Goal: Communication & Community: Answer question/provide support

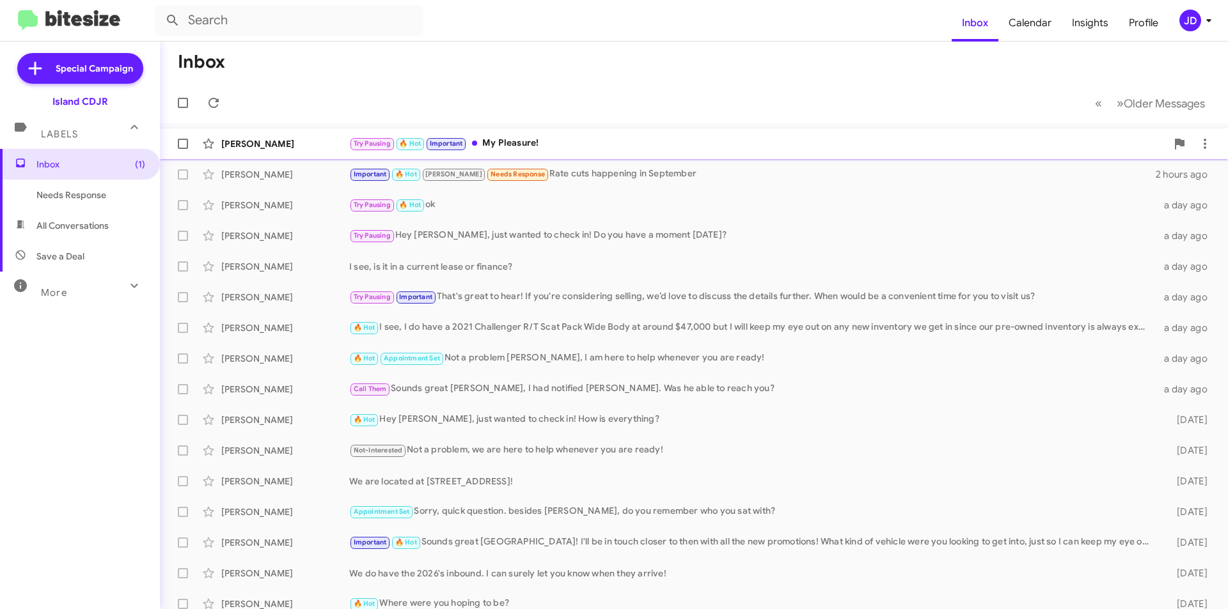
click at [318, 140] on div "[PERSON_NAME]" at bounding box center [285, 143] width 128 height 13
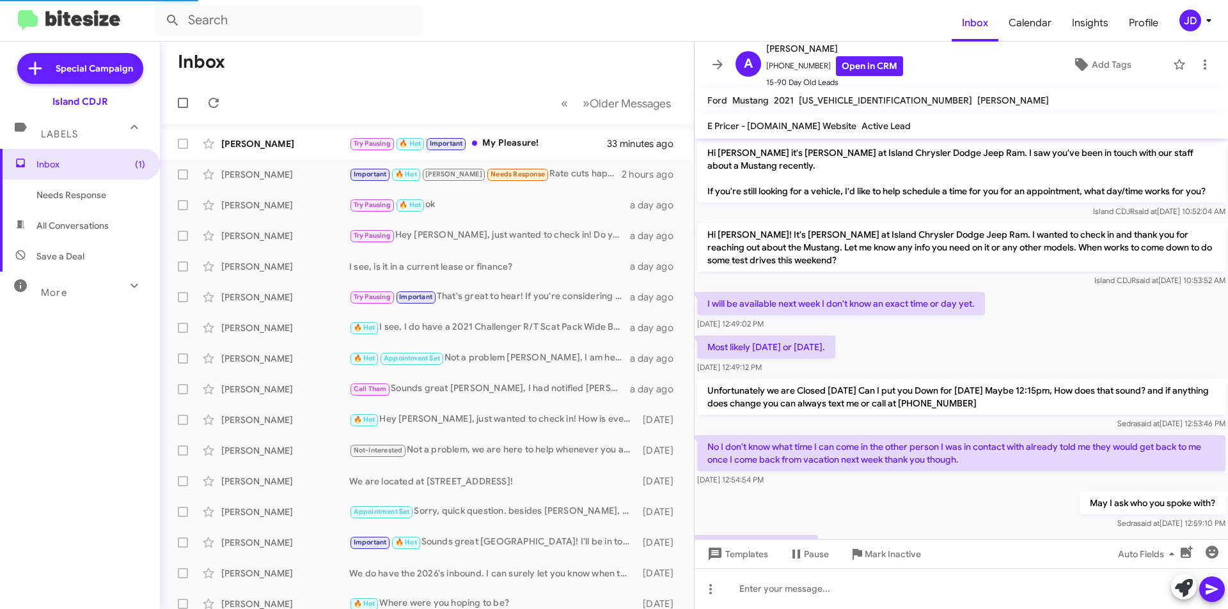
scroll to position [686, 0]
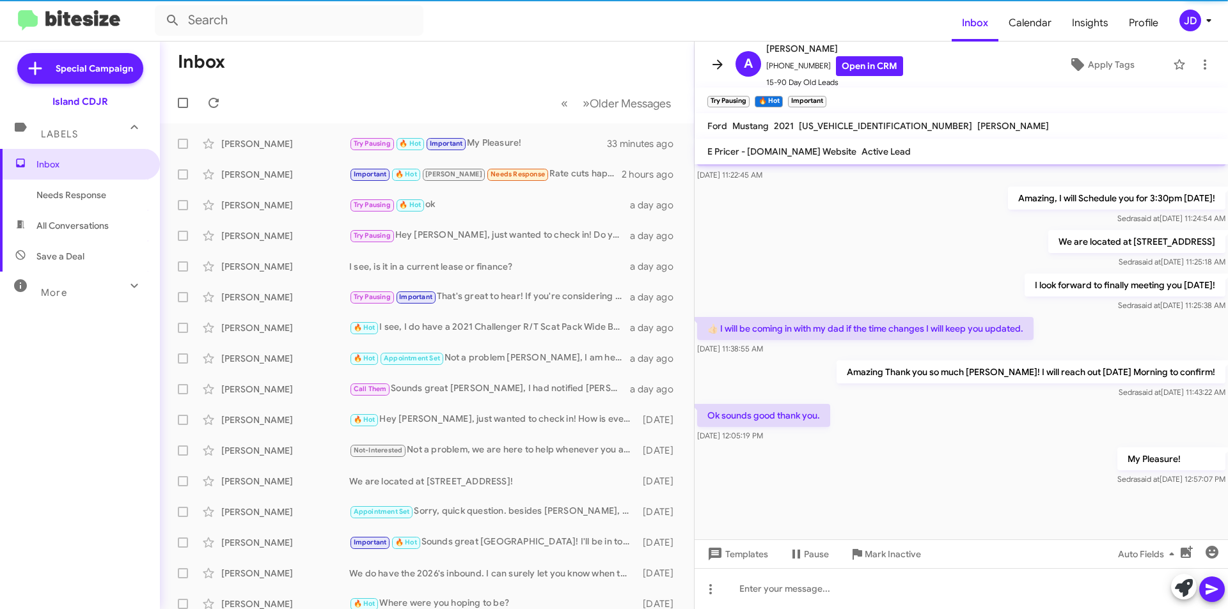
click at [712, 74] on button at bounding box center [718, 65] width 26 height 26
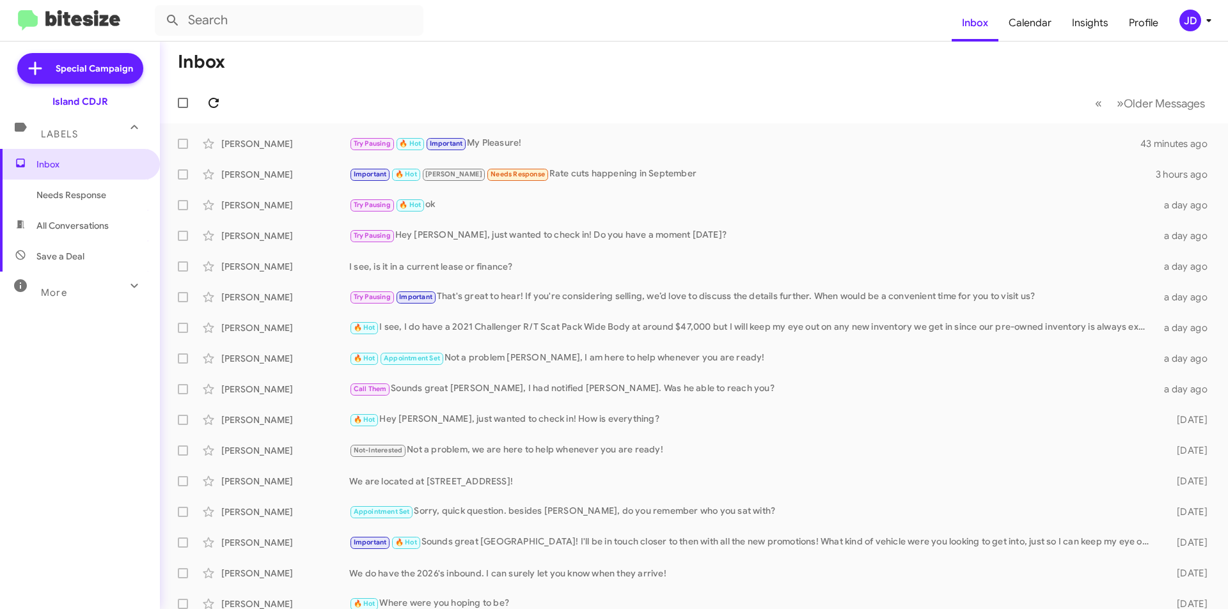
click at [221, 104] on icon at bounding box center [213, 102] width 15 height 15
click at [336, 180] on div "[PERSON_NAME]" at bounding box center [285, 174] width 128 height 13
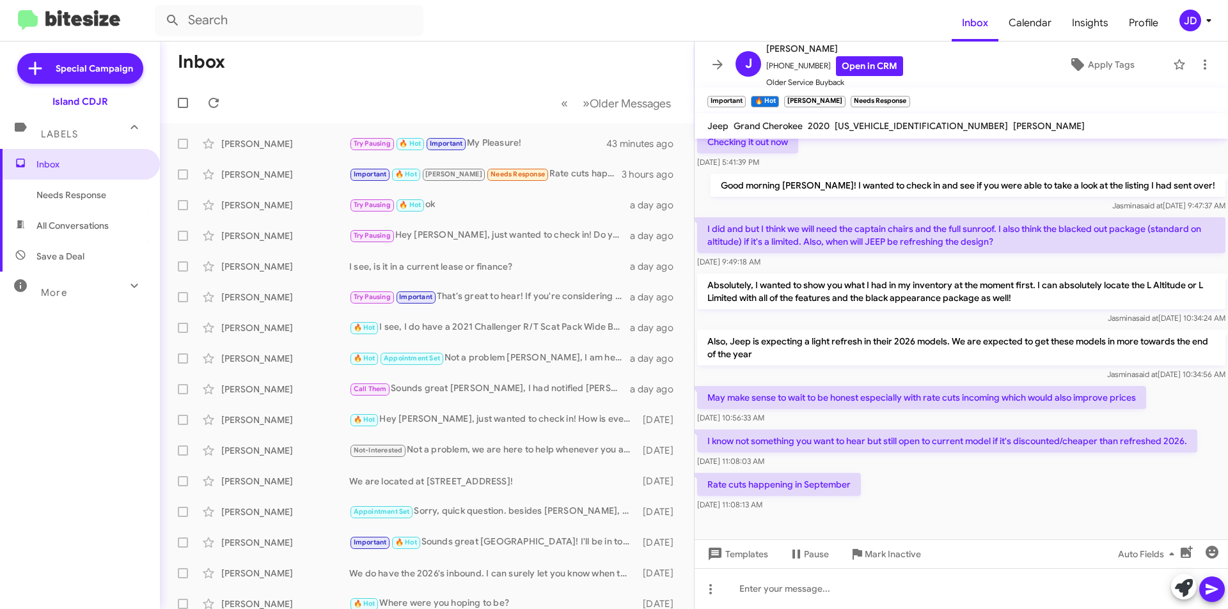
scroll to position [648, 0]
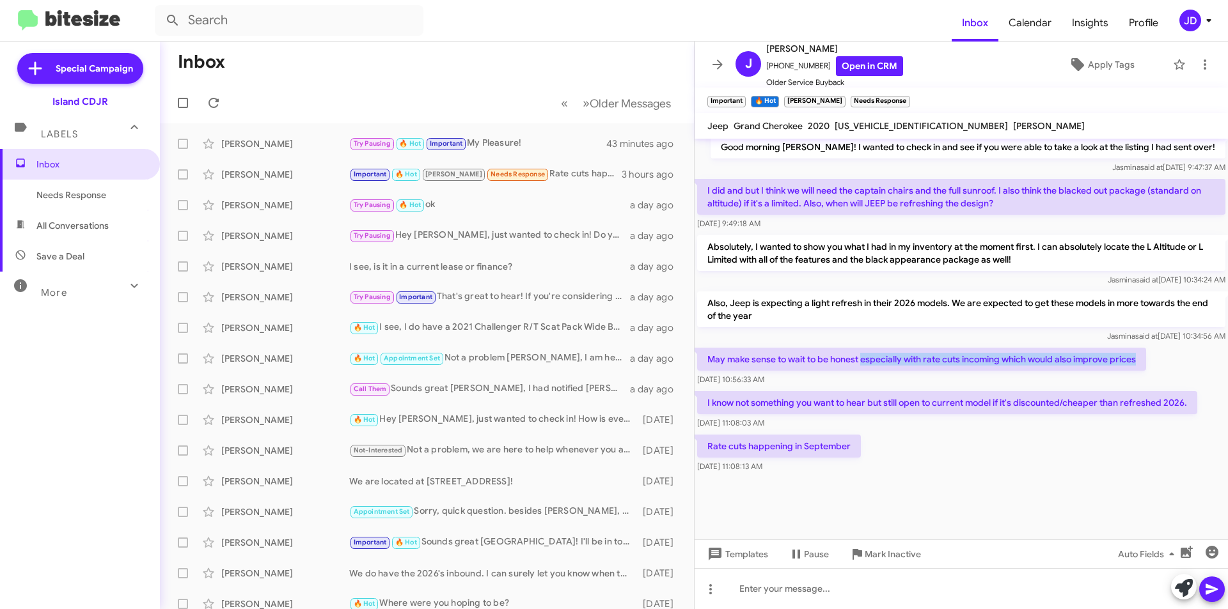
drag, startPoint x: 863, startPoint y: 363, endPoint x: 1157, endPoint y: 364, distance: 294.1
click at [1157, 364] on div "May make sense to wait to be honest especially with rate cuts incoming which wo…" at bounding box center [960, 366] width 533 height 43
drag, startPoint x: 757, startPoint y: 400, endPoint x: 825, endPoint y: 400, distance: 67.8
click at [825, 400] on p "I know not something you want to hear but still open to current model if it's d…" at bounding box center [947, 402] width 500 height 23
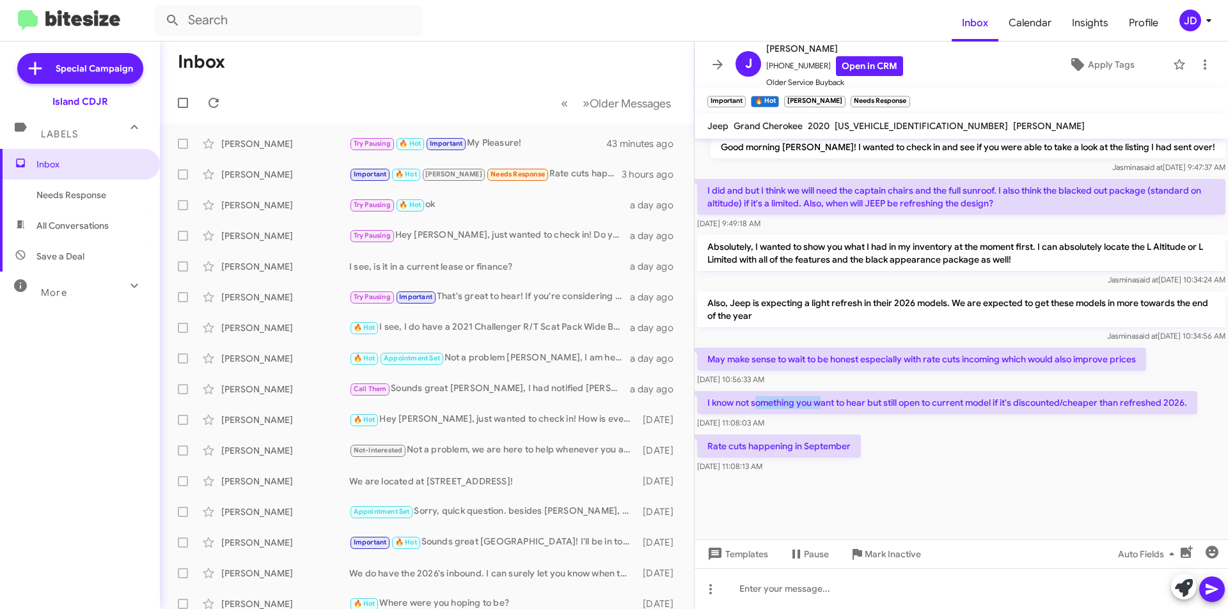
click at [825, 400] on p "I know not something you want to hear but still open to current model if it's d…" at bounding box center [947, 402] width 500 height 23
drag, startPoint x: 865, startPoint y: 405, endPoint x: 1008, endPoint y: 409, distance: 142.6
click at [1008, 409] on p "I know not something you want to hear but still open to current model if it's d…" at bounding box center [947, 402] width 500 height 23
drag, startPoint x: 1008, startPoint y: 409, endPoint x: 1218, endPoint y: 405, distance: 210.4
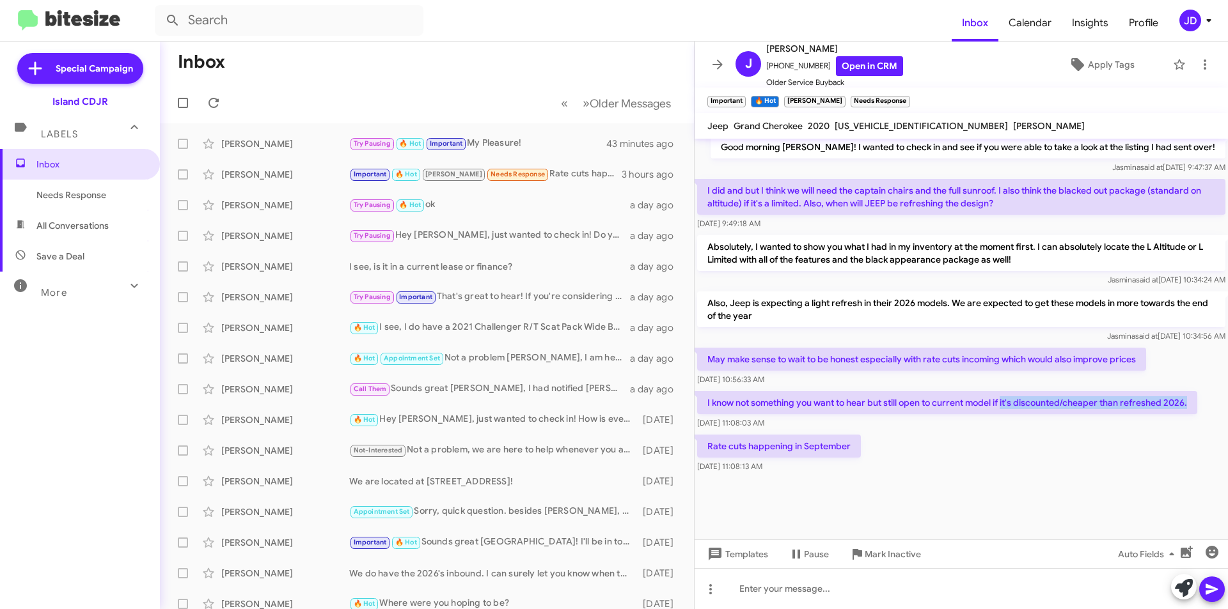
click at [1218, 405] on cdk-virtual-scroll-viewport "Making a deal on the Altitude we can build the deal to whatever you were lookin…" at bounding box center [960, 339] width 533 height 401
click at [1200, 407] on div "I know not something you want to hear but still open to current model if it's d…" at bounding box center [960, 410] width 533 height 43
click at [711, 407] on div "[DATE] 11:08:03 AM" at bounding box center [732, 399] width 68 height 20
drag, startPoint x: 705, startPoint y: 444, endPoint x: 847, endPoint y: 440, distance: 142.7
click at [847, 440] on p "Rate cuts happening in September" at bounding box center [779, 446] width 164 height 23
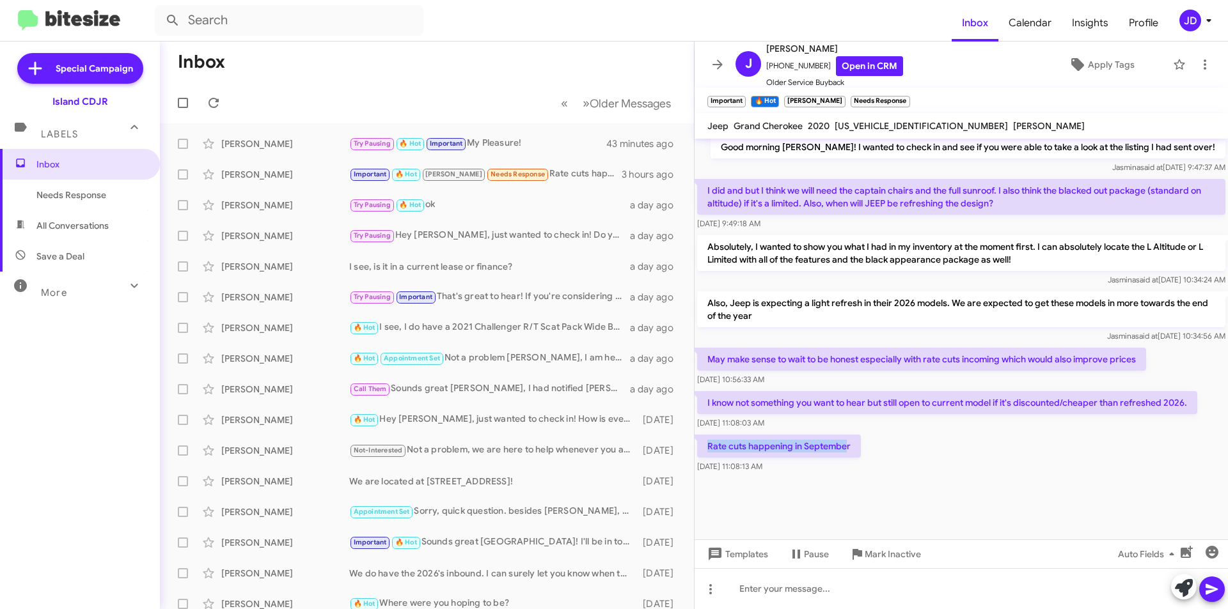
click at [847, 440] on p "Rate cuts happening in September" at bounding box center [779, 446] width 164 height 23
drag, startPoint x: 852, startPoint y: 443, endPoint x: 708, endPoint y: 442, distance: 143.9
click at [709, 442] on p "Rate cuts happening in September" at bounding box center [779, 446] width 164 height 23
click at [708, 442] on p "Rate cuts happening in September" at bounding box center [779, 446] width 164 height 23
drag, startPoint x: 708, startPoint y: 442, endPoint x: 834, endPoint y: 450, distance: 126.9
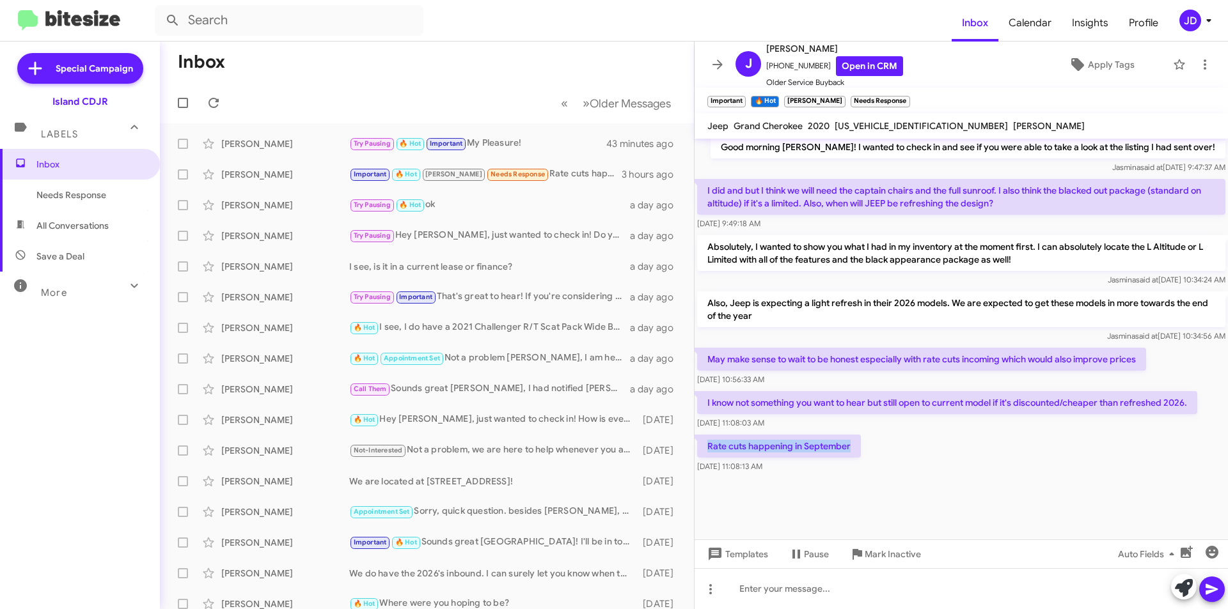
click at [834, 450] on p "Rate cuts happening in September" at bounding box center [779, 446] width 164 height 23
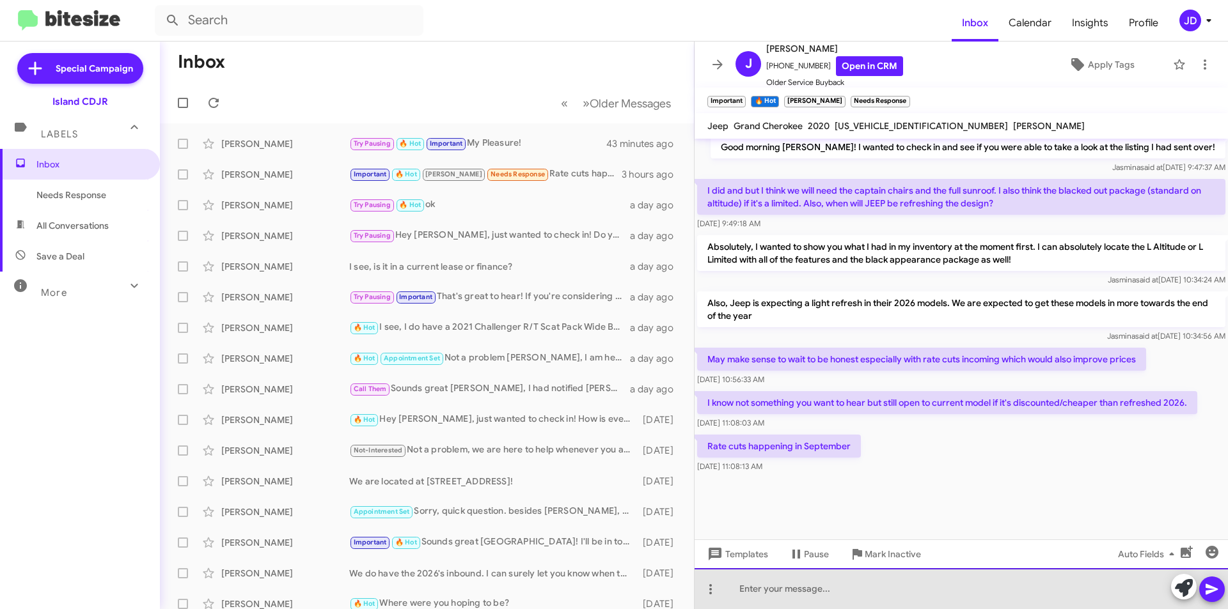
click at [817, 593] on div at bounding box center [960, 588] width 533 height 41
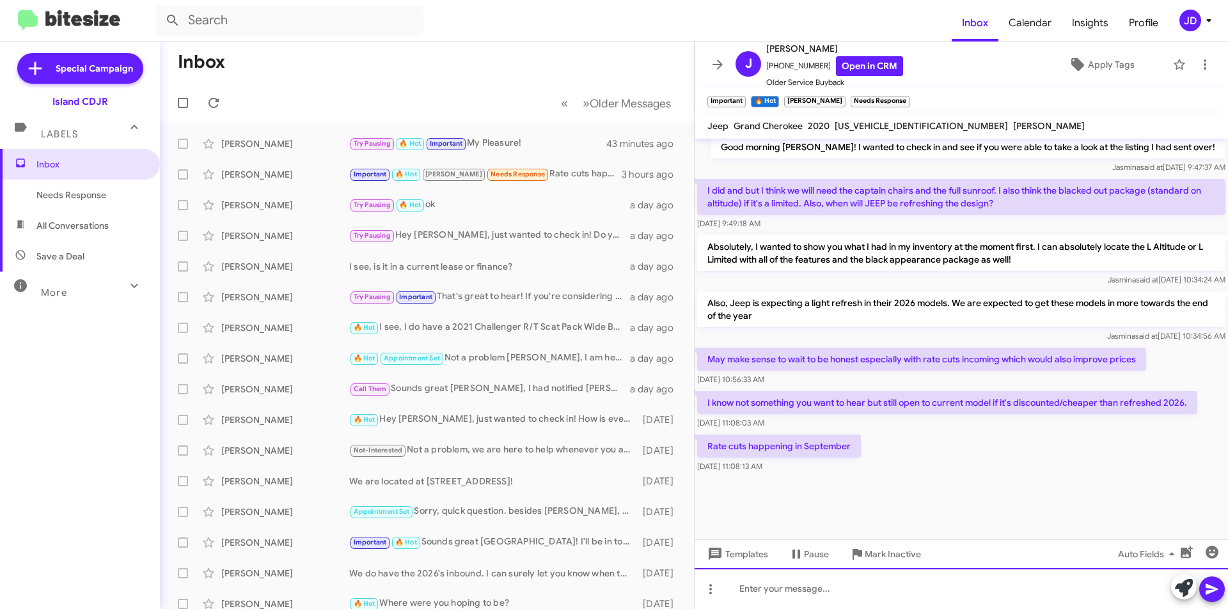
click at [835, 582] on div at bounding box center [960, 588] width 533 height 41
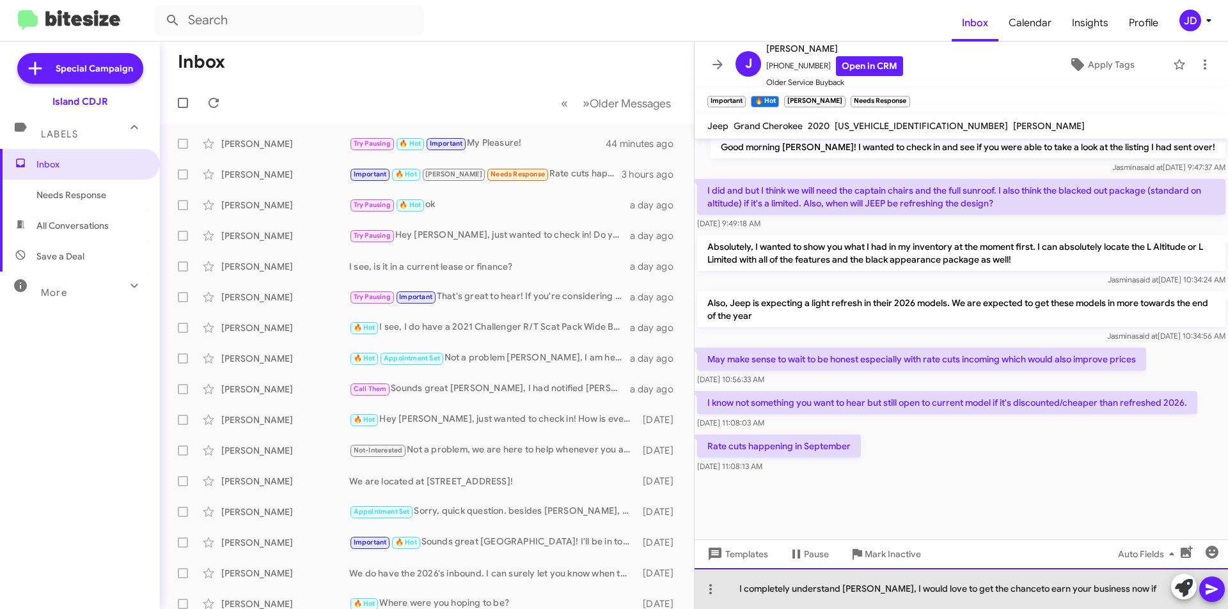
click at [992, 584] on div "I completely understand [PERSON_NAME], I would love to get the chanceto earn yo…" at bounding box center [960, 588] width 533 height 41
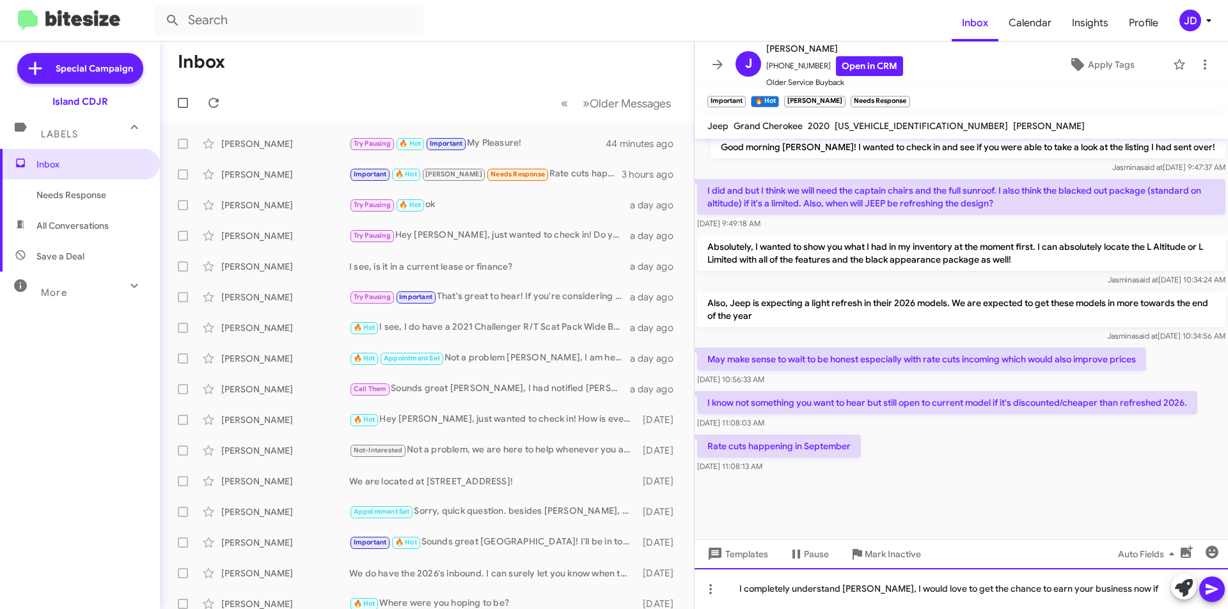
click at [1113, 587] on div "I completely understand [PERSON_NAME], I would love to get the chance to earn y…" at bounding box center [960, 588] width 533 height 41
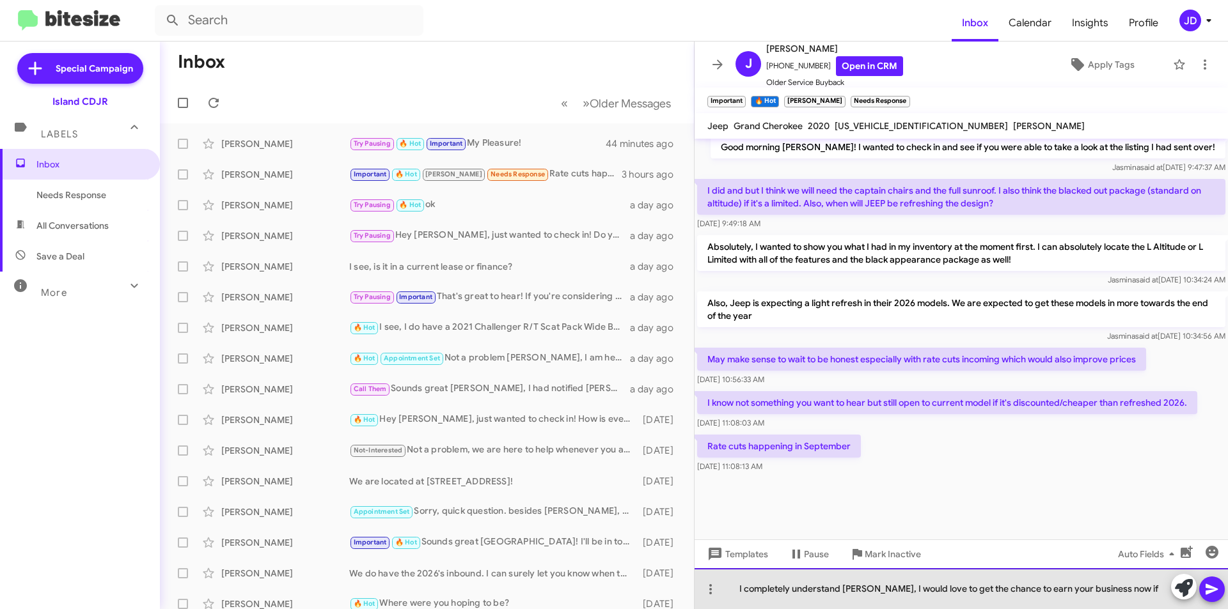
click at [1109, 587] on div "I completely understand [PERSON_NAME], I would love to get the chance to earn y…" at bounding box center [960, 588] width 533 height 41
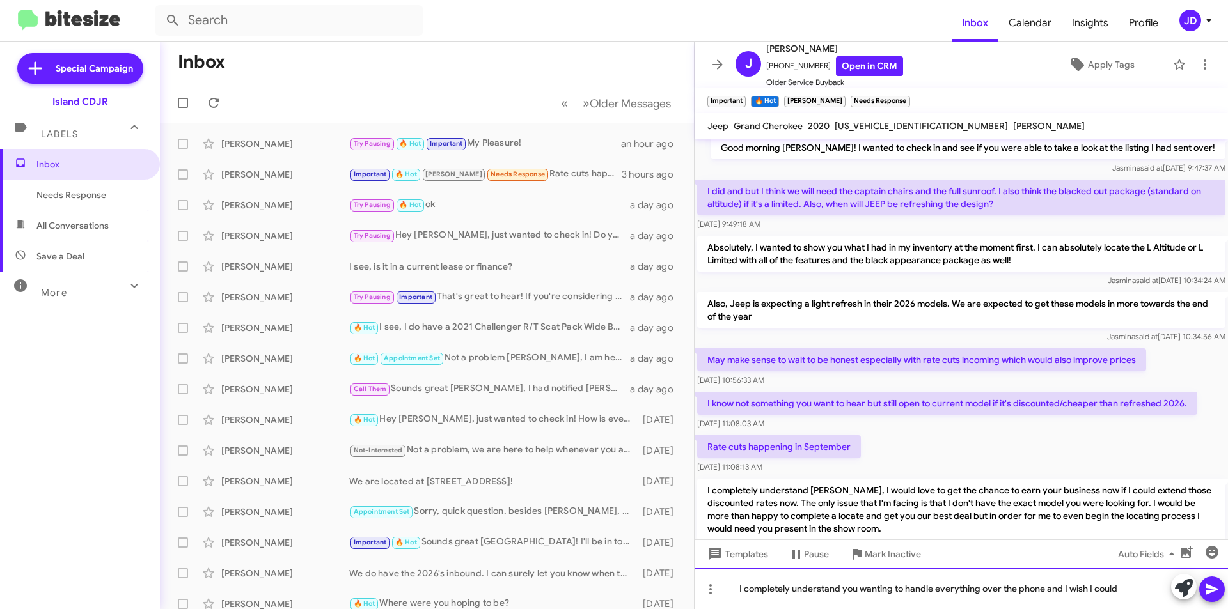
scroll to position [1736, 0]
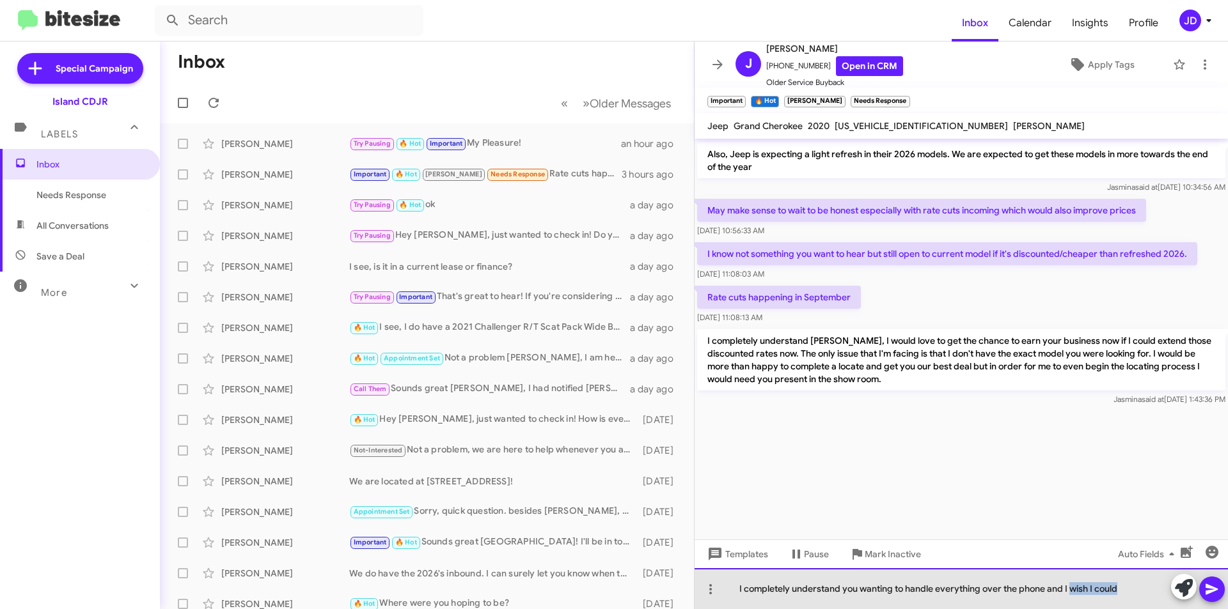
drag, startPoint x: 1125, startPoint y: 592, endPoint x: 1070, endPoint y: 598, distance: 55.3
click at [1070, 598] on div "I completely understand you wanting to handle everything over the phone and I w…" at bounding box center [960, 588] width 533 height 41
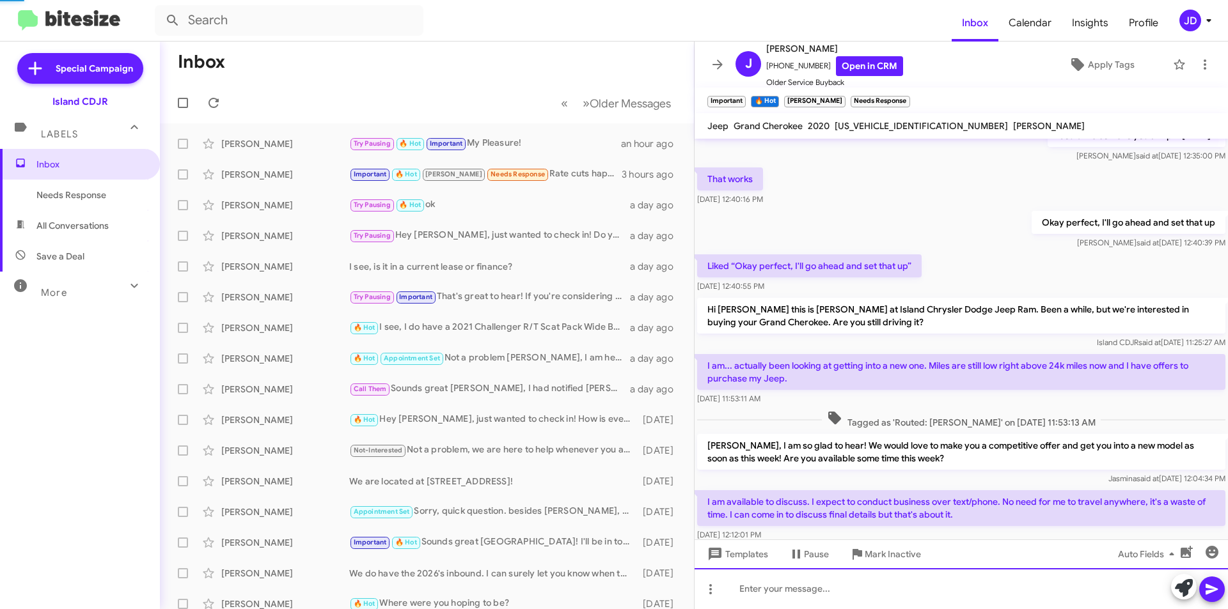
scroll to position [575, 0]
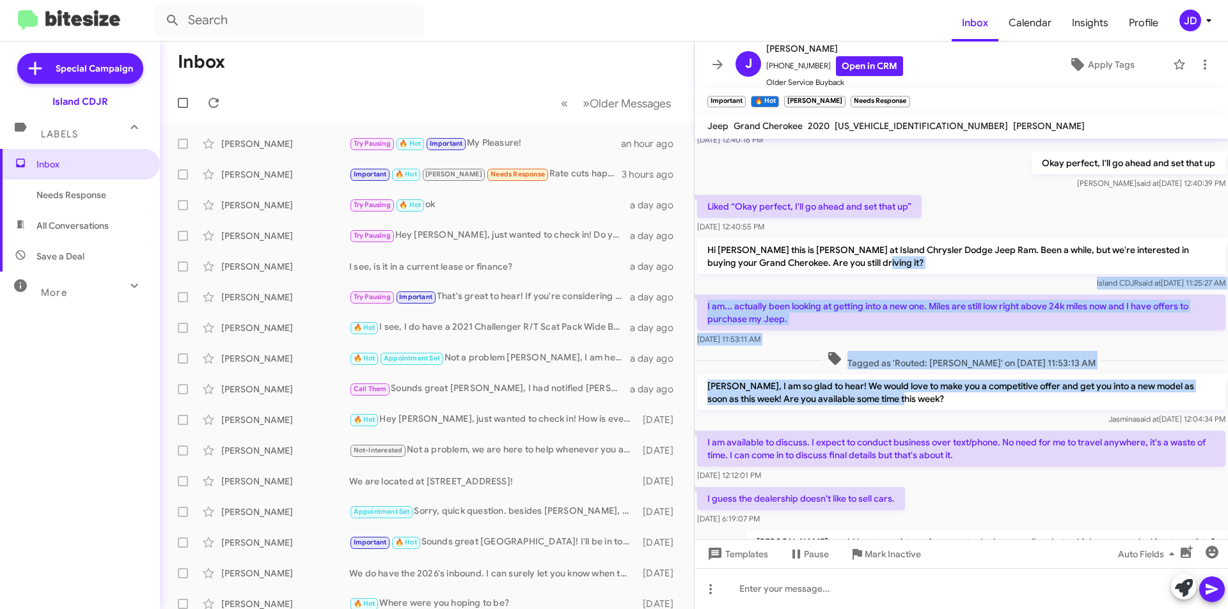
drag, startPoint x: 1219, startPoint y: 260, endPoint x: 1227, endPoint y: 395, distance: 135.1
click at [1227, 395] on cdk-virtual-scroll-viewport "Hi [PERSON_NAME] this is [PERSON_NAME], Manager at Island Chrysler Dodge Jeep R…" at bounding box center [960, 339] width 533 height 401
click at [1213, 278] on span "Island CDJR said at [DATE] 11:25:27 AM" at bounding box center [1161, 283] width 129 height 10
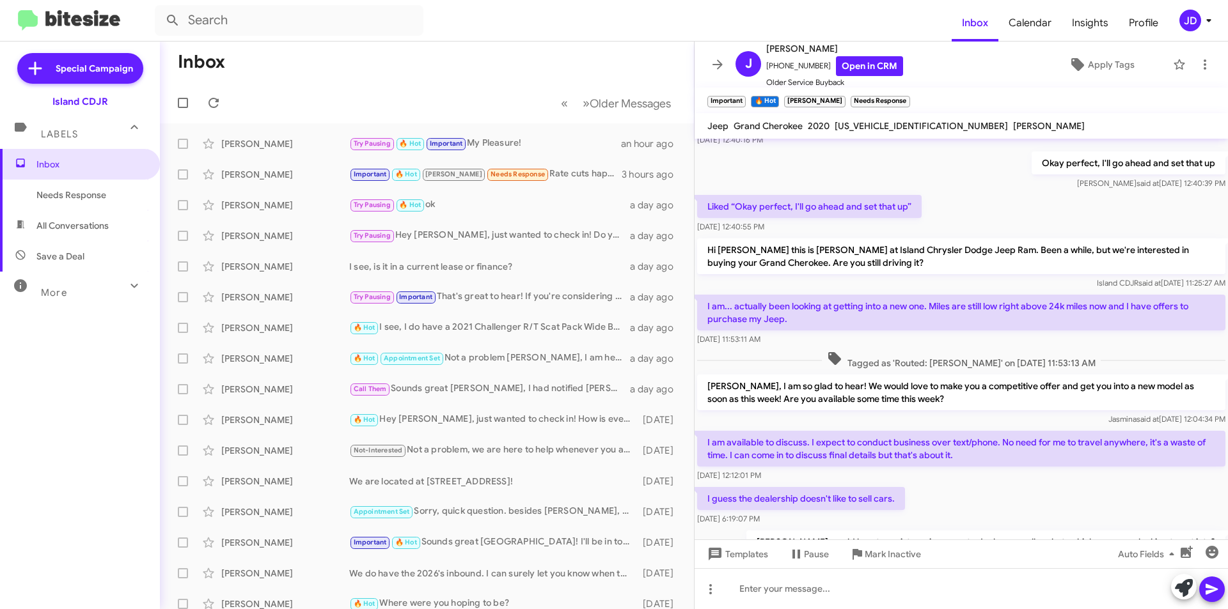
scroll to position [2220, 0]
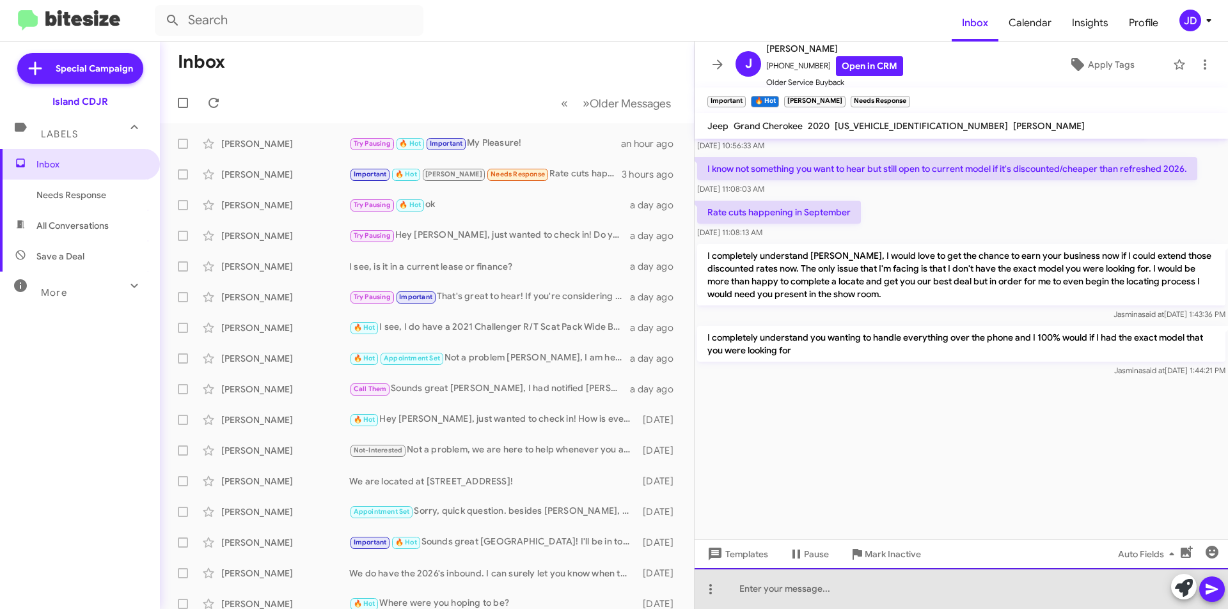
click at [1024, 597] on div at bounding box center [960, 588] width 533 height 41
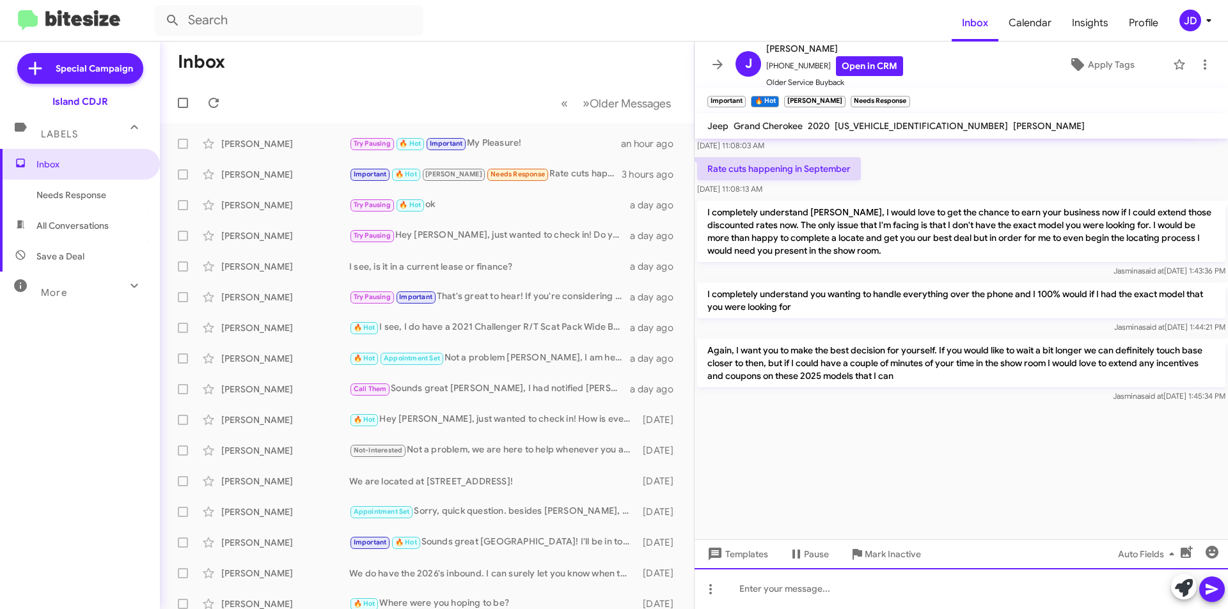
scroll to position [2228, 0]
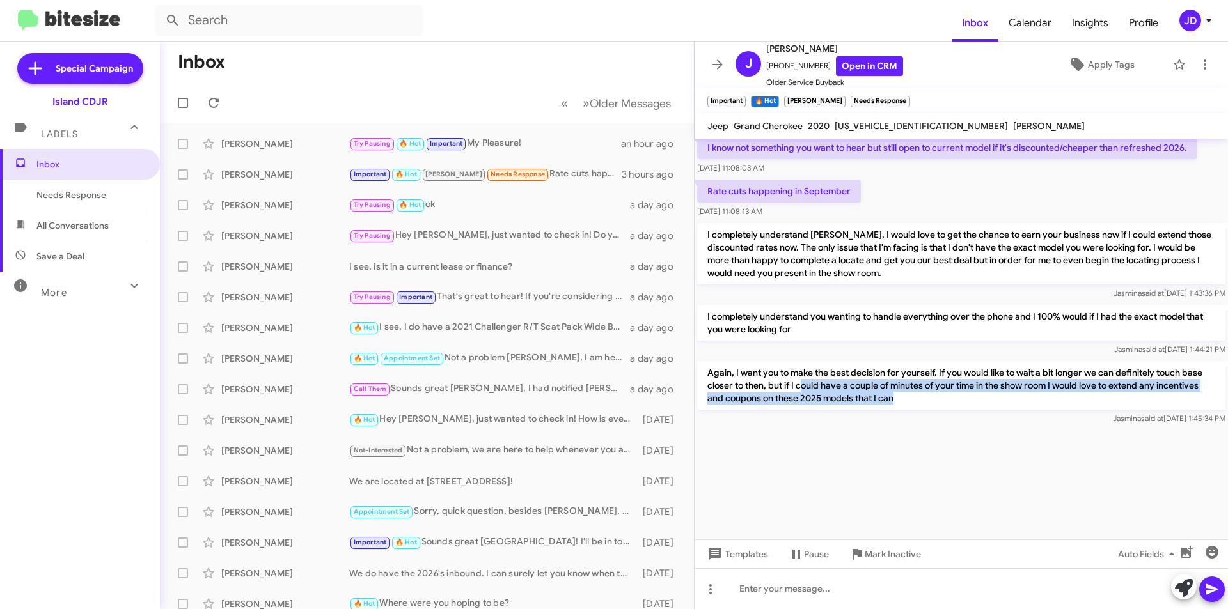
drag, startPoint x: 822, startPoint y: 403, endPoint x: 950, endPoint y: 414, distance: 127.7
click at [950, 410] on p "Again, I want you to make the best decision for yourself. If you would like to …" at bounding box center [961, 385] width 528 height 49
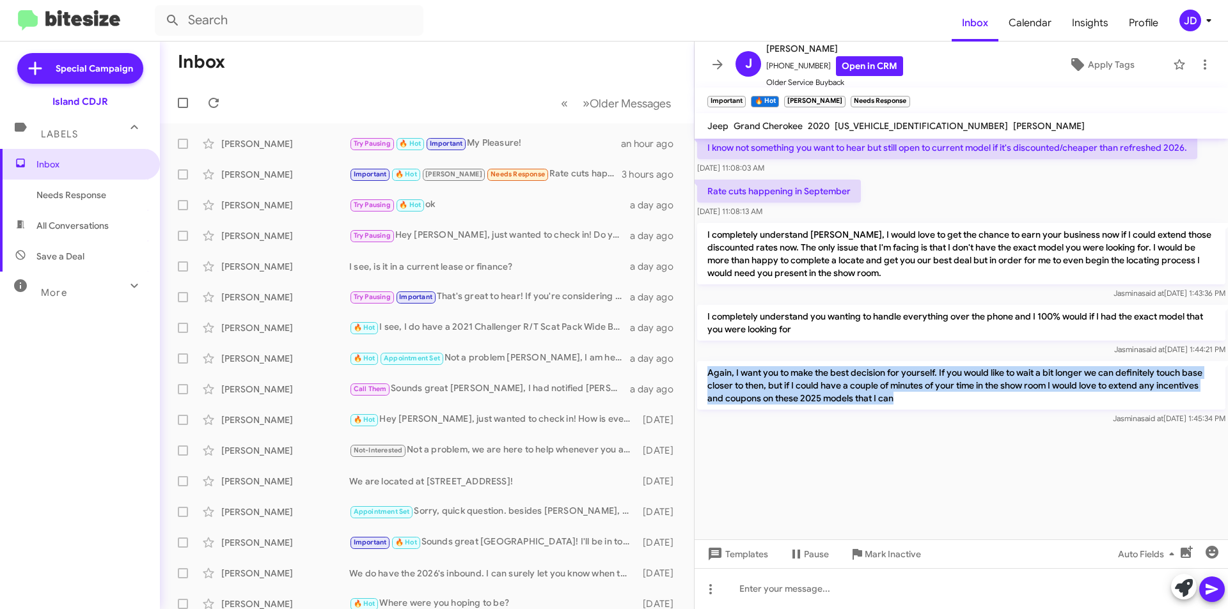
drag, startPoint x: 950, startPoint y: 412, endPoint x: 708, endPoint y: 383, distance: 243.4
click at [708, 383] on p "Again, I want you to make the best decision for yourself. If you would like to …" at bounding box center [961, 385] width 528 height 49
drag, startPoint x: 708, startPoint y: 383, endPoint x: 980, endPoint y: 407, distance: 272.8
click at [980, 407] on p "Again, I want you to make the best decision for yourself. If you would like to …" at bounding box center [961, 385] width 528 height 49
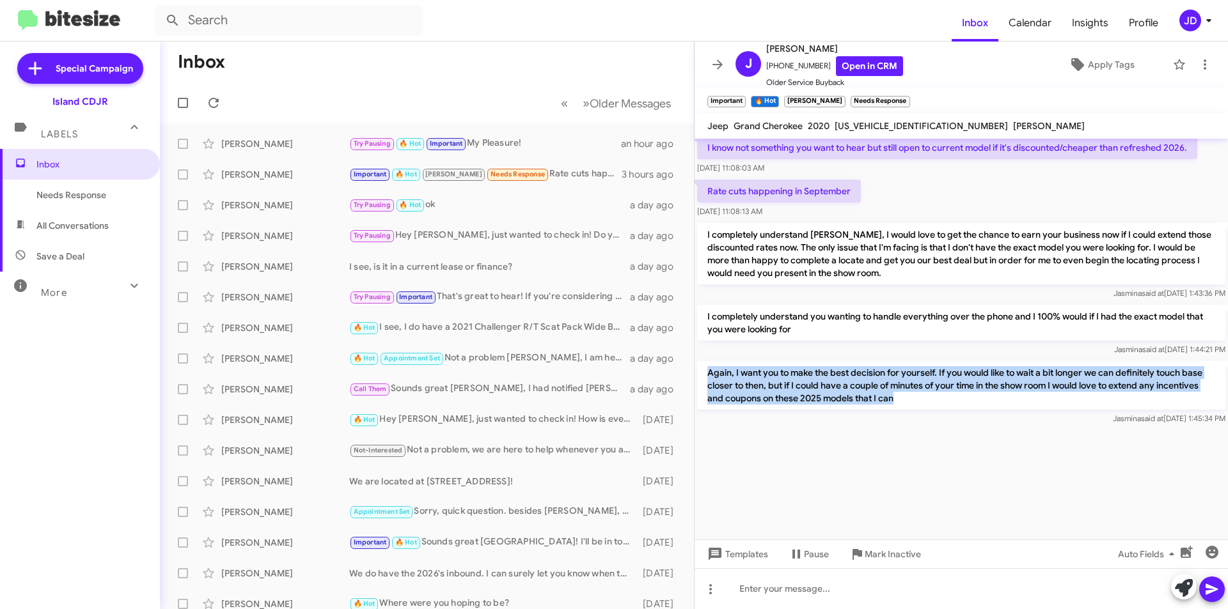
click at [980, 407] on p "Again, I want you to make the best decision for yourself. If you would like to …" at bounding box center [961, 385] width 528 height 49
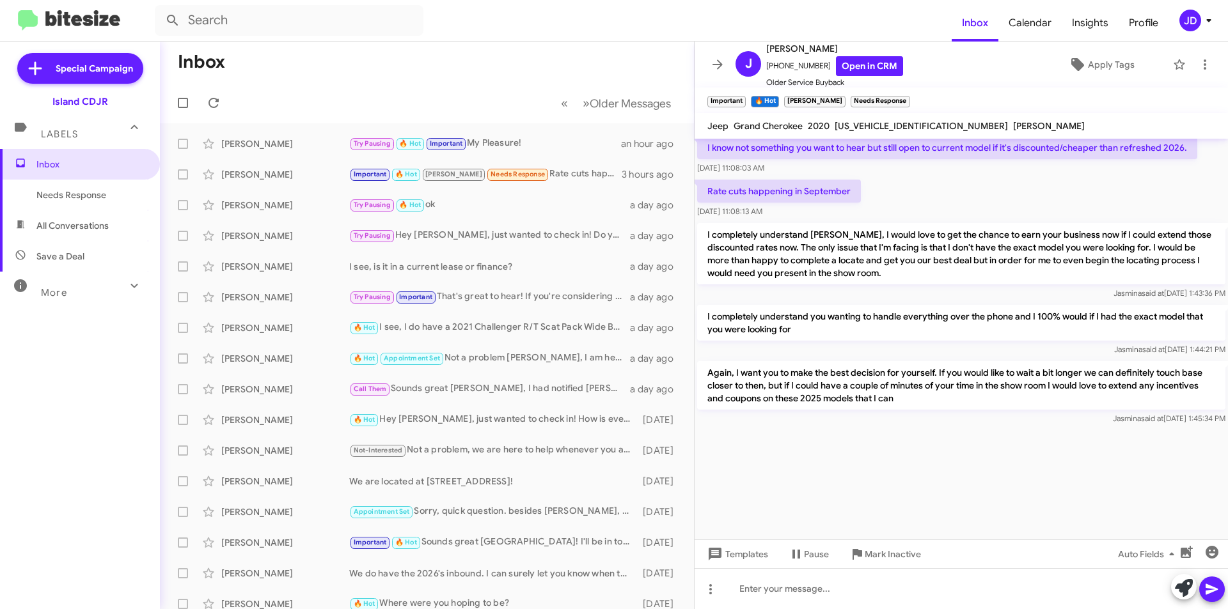
scroll to position [2101, 0]
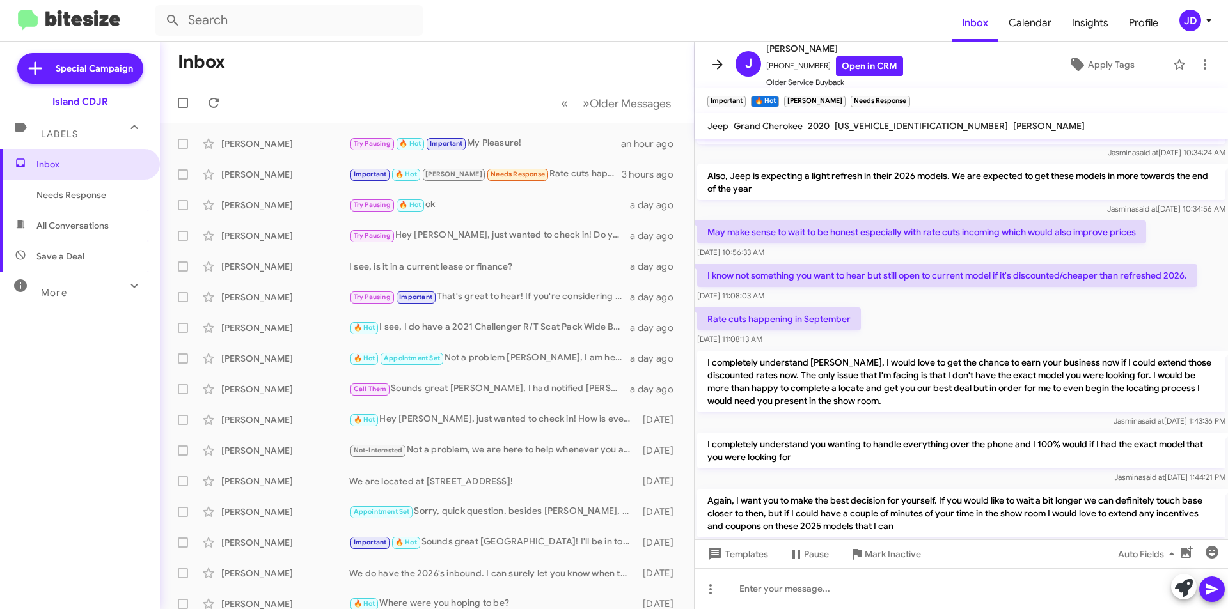
click at [722, 65] on icon at bounding box center [717, 64] width 10 height 10
